Goal: Task Accomplishment & Management: Use online tool/utility

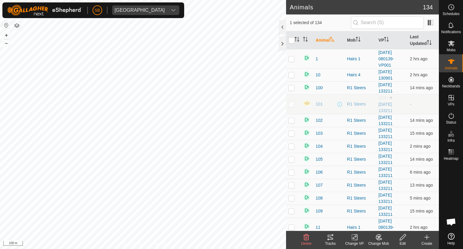
click at [332, 237] on icon at bounding box center [330, 236] width 7 height 7
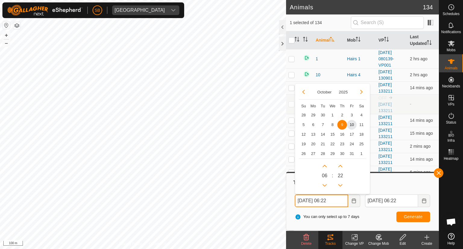
click at [333, 199] on input "09 Oct, 2025 06:22" at bounding box center [321, 200] width 53 height 13
click at [330, 123] on span "8" at bounding box center [332, 125] width 10 height 10
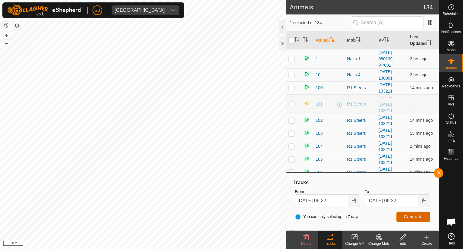
click at [422, 216] on button "Generate" at bounding box center [413, 216] width 34 height 11
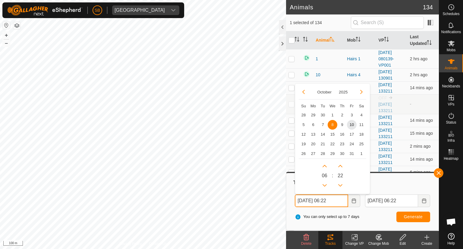
click at [328, 200] on input "08 Oct, 2025 06:22" at bounding box center [321, 200] width 53 height 13
click at [360, 114] on span "4" at bounding box center [361, 115] width 10 height 10
type input "04 Oct, 2025 06:22"
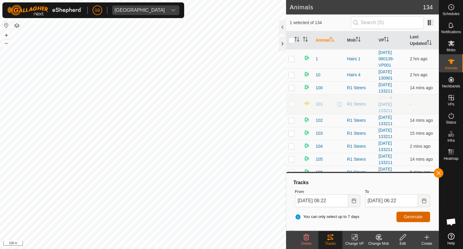
click at [414, 216] on span "Generate" at bounding box center [413, 216] width 19 height 5
click at [438, 171] on button "button" at bounding box center [438, 173] width 10 height 10
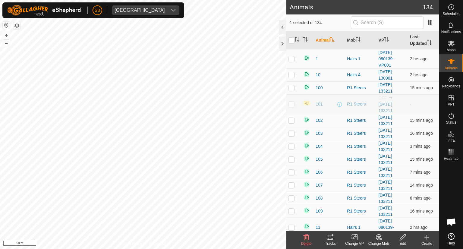
click at [291, 102] on p-checkbox at bounding box center [291, 104] width 6 height 5
click at [289, 105] on p-checkbox at bounding box center [291, 104] width 6 height 5
checkbox input "false"
click at [454, 28] on icon at bounding box center [450, 25] width 7 height 7
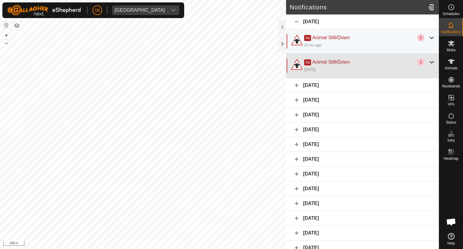
click at [430, 63] on div "Ad Animal Still/Down 2 1 day ago" at bounding box center [362, 66] width 153 height 24
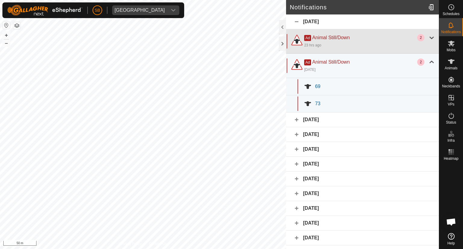
click at [428, 39] on div at bounding box center [431, 37] width 7 height 7
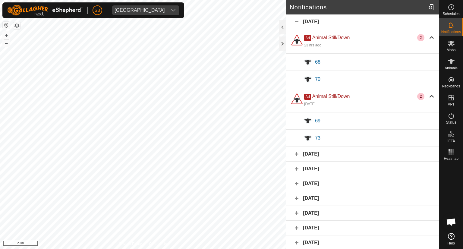
click at [295, 154] on div "8 October 2025" at bounding box center [362, 154] width 153 height 15
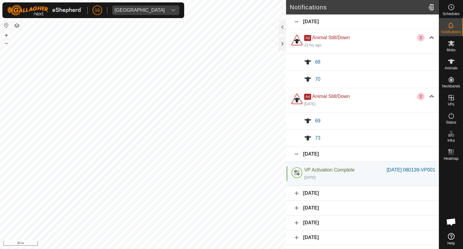
click at [295, 201] on div "7 October 2025" at bounding box center [362, 193] width 153 height 15
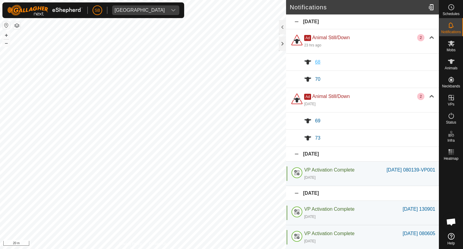
click at [319, 63] on span "68" at bounding box center [317, 61] width 5 height 5
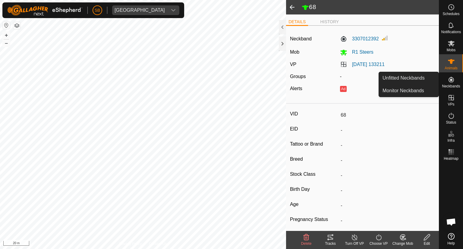
click at [450, 80] on icon at bounding box center [450, 79] width 5 height 5
click at [412, 90] on link "Monitor Neckbands" at bounding box center [409, 91] width 60 height 12
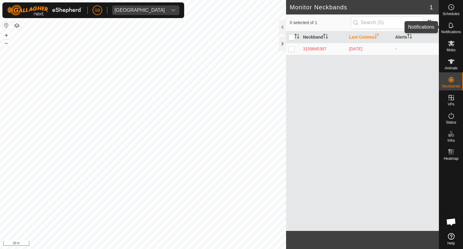
click at [448, 26] on icon at bounding box center [450, 25] width 7 height 7
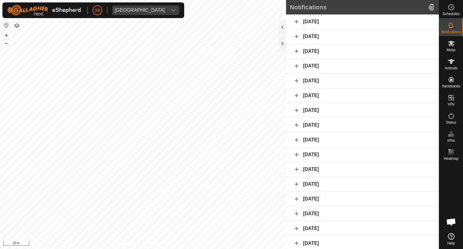
scroll to position [133, 0]
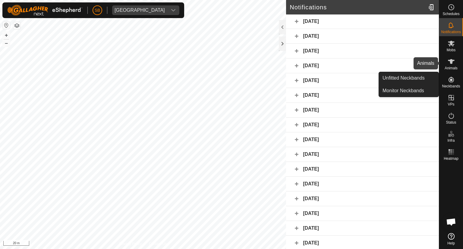
click at [450, 62] on icon at bounding box center [451, 61] width 7 height 5
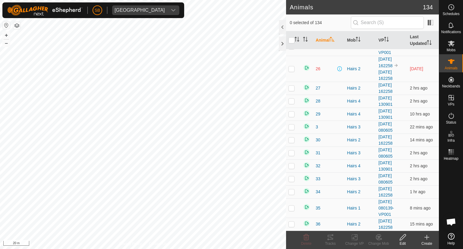
scroll to position [701, 0]
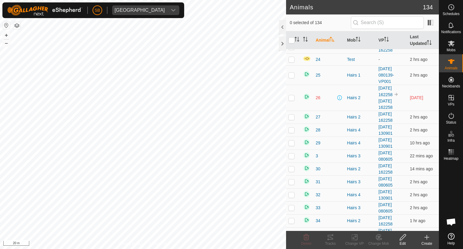
click at [419, 95] on span "3 days ago" at bounding box center [416, 97] width 13 height 5
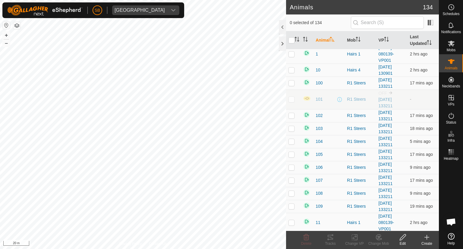
scroll to position [0, 0]
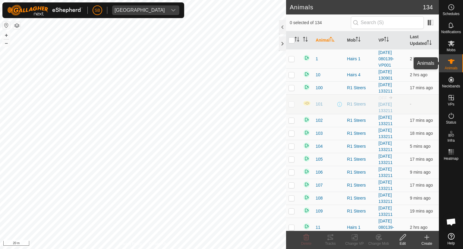
click at [452, 63] on icon at bounding box center [451, 61] width 7 height 5
click at [452, 40] on icon at bounding box center [450, 43] width 7 height 7
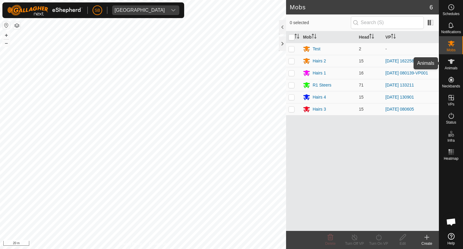
click at [450, 67] on span "Animals" at bounding box center [450, 68] width 13 height 4
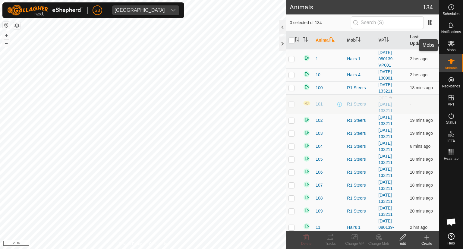
click at [449, 48] on span "Mobs" at bounding box center [450, 50] width 9 height 4
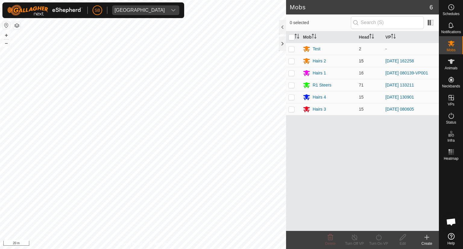
click at [292, 61] on p-checkbox at bounding box center [291, 60] width 6 height 5
click at [290, 60] on p-checkbox at bounding box center [291, 60] width 6 height 5
checkbox input "false"
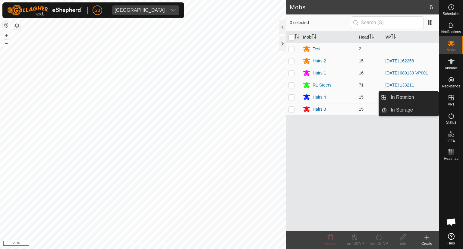
click at [452, 96] on icon at bounding box center [450, 97] width 7 height 7
click at [410, 96] on link "In Rotation" at bounding box center [413, 97] width 52 height 12
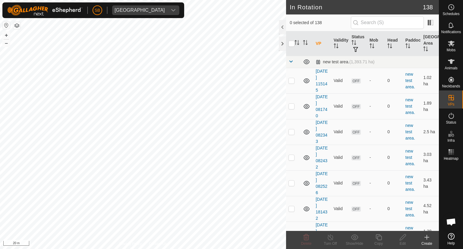
click at [17, 26] on button "button" at bounding box center [16, 25] width 7 height 7
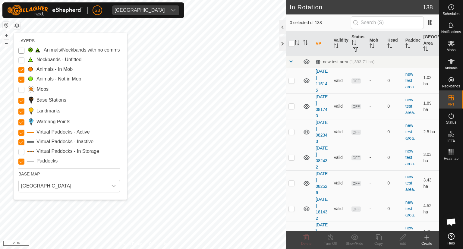
click at [23, 50] on Issue "Animals/Neckbands with no comms" at bounding box center [21, 51] width 6 height 6
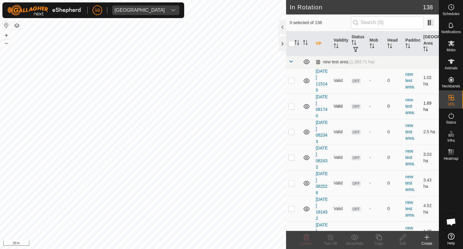
click at [290, 105] on p-checkbox at bounding box center [291, 106] width 6 height 5
checkbox input "false"
